Goal: Task Accomplishment & Management: Complete application form

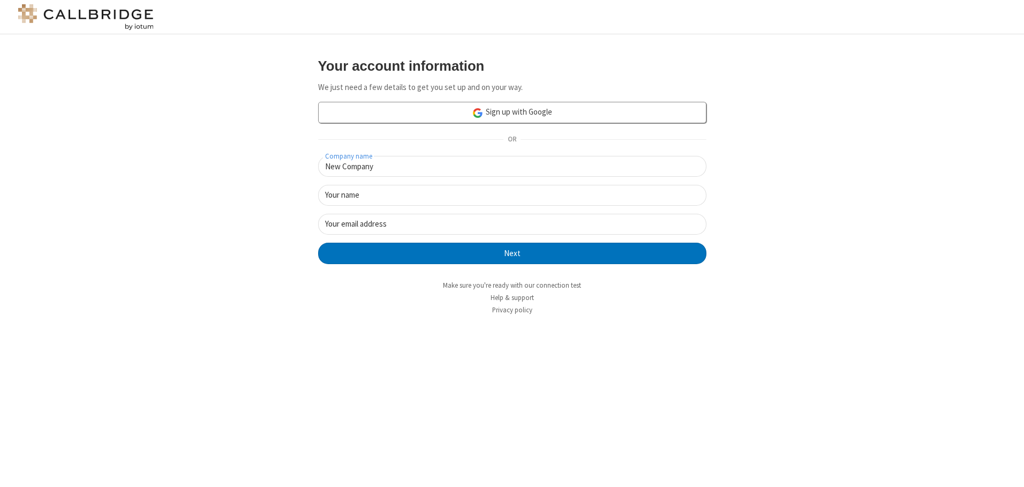
type input "New Company"
type input "New User"
type input "[EMAIL_ADDRESS][DOMAIN_NAME]"
click button "Next" at bounding box center [512, 253] width 388 height 21
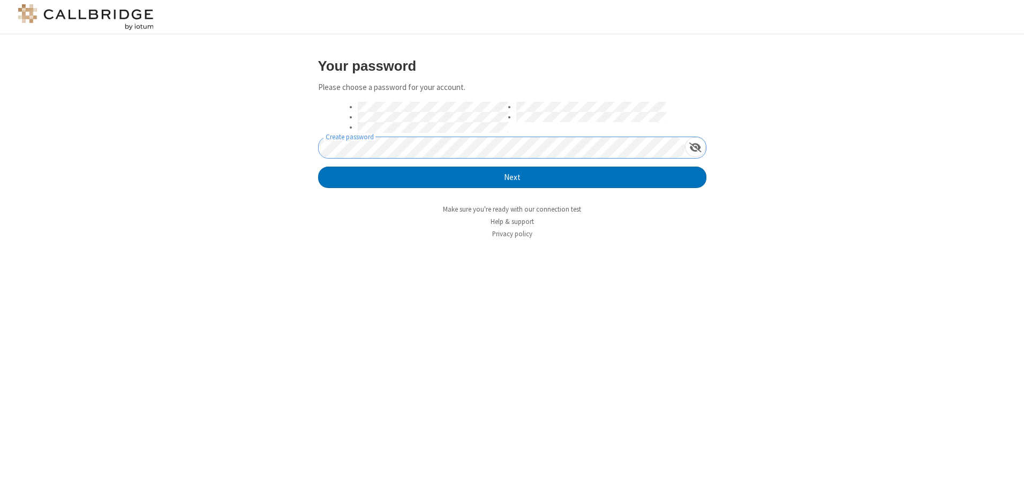
click at [318, 167] on button "Next" at bounding box center [512, 177] width 388 height 21
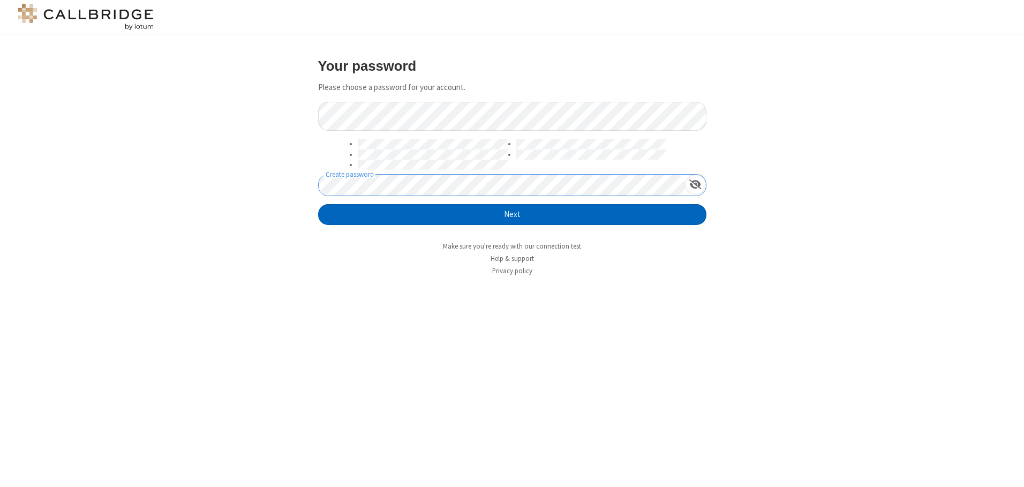
click at [512, 214] on button "Next" at bounding box center [512, 214] width 388 height 21
